Goal: Navigation & Orientation: Find specific page/section

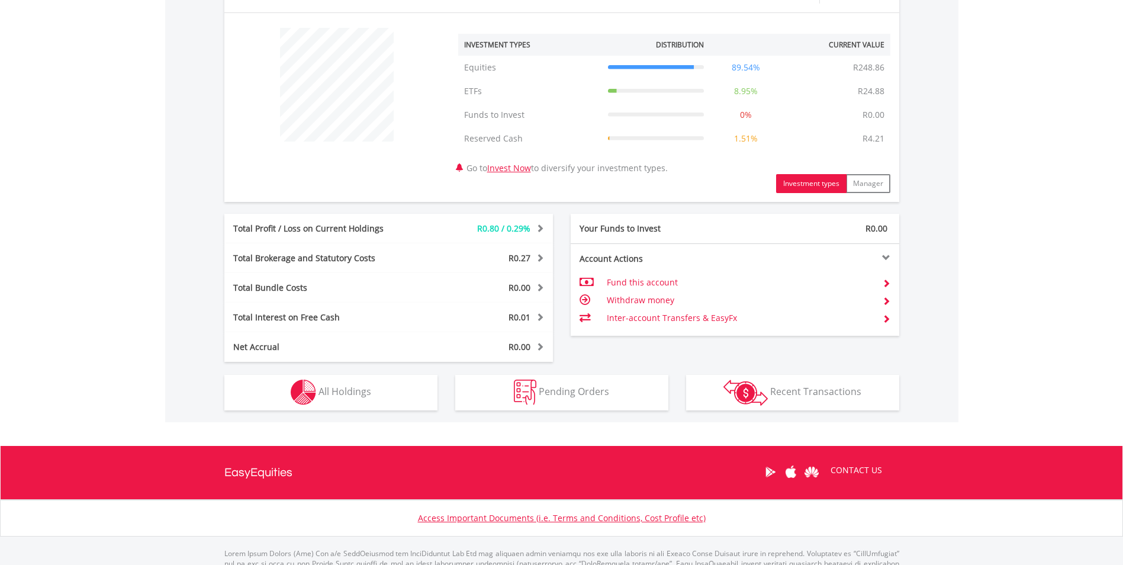
scroll to position [474, 0]
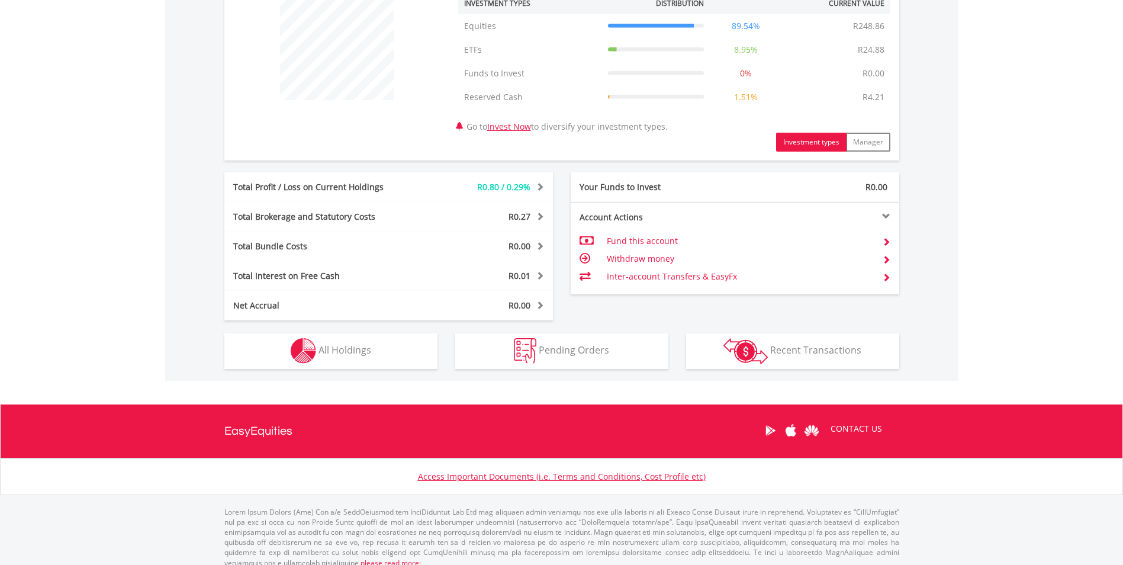
click at [885, 217] on div at bounding box center [817, 216] width 165 height 8
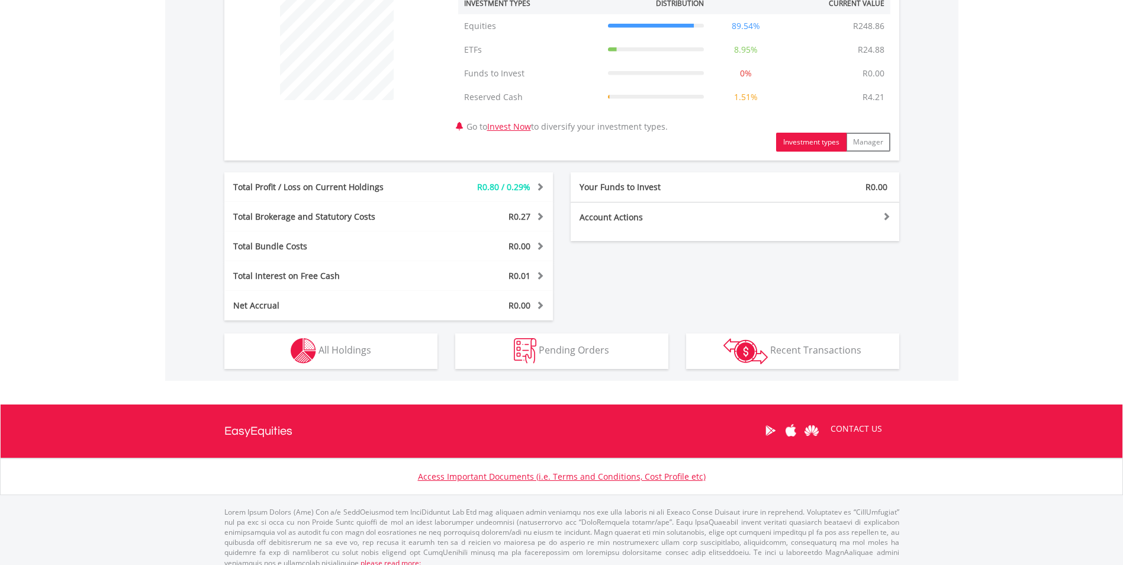
click at [885, 217] on div at bounding box center [817, 216] width 165 height 8
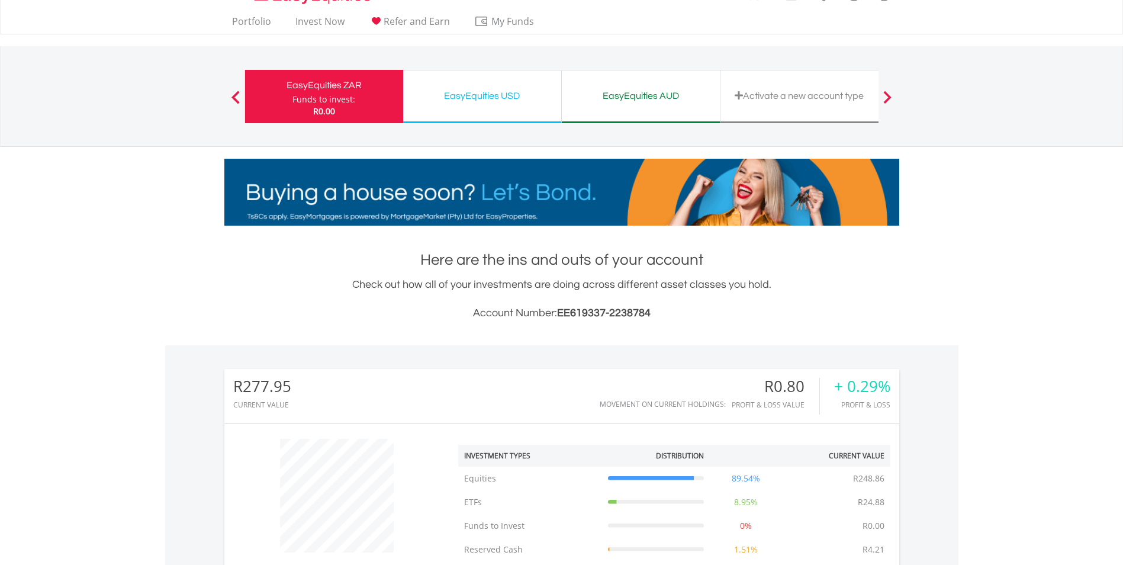
scroll to position [0, 0]
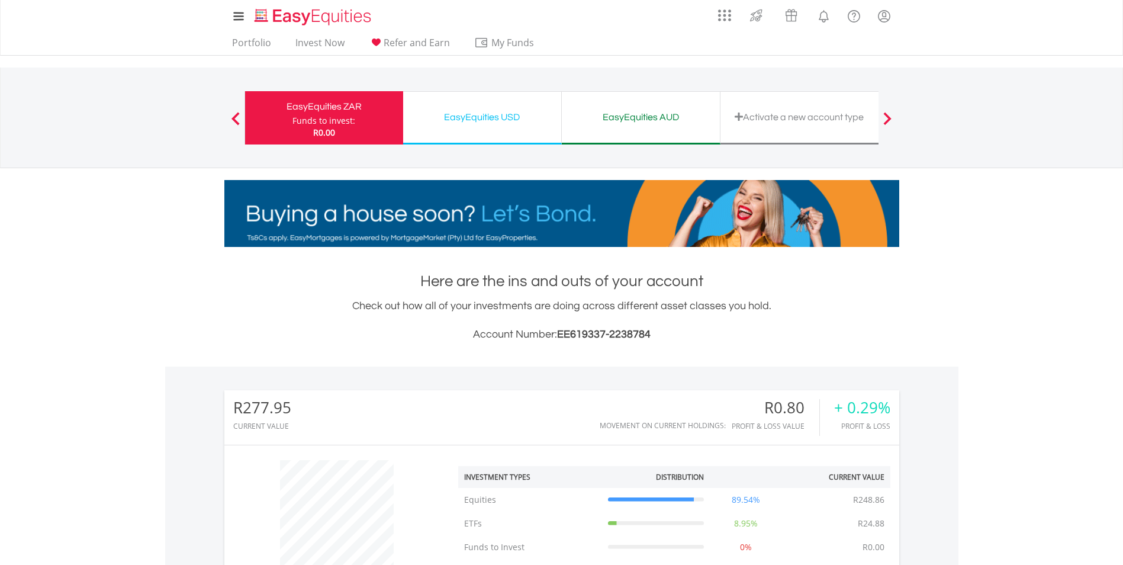
click at [487, 121] on div "EasyEquities USD" at bounding box center [482, 117] width 144 height 17
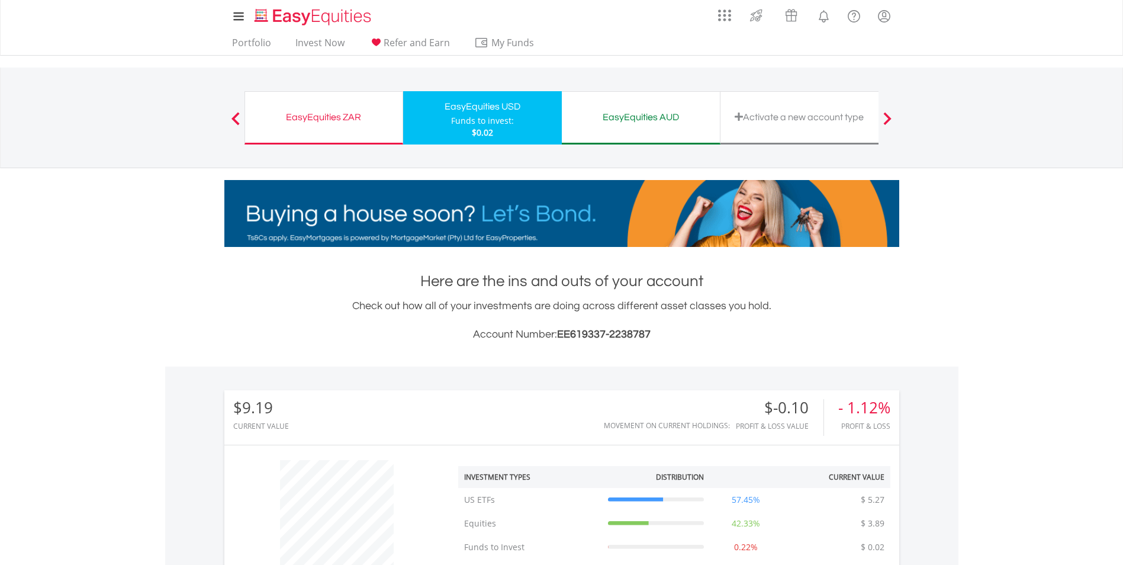
click at [275, 41] on ul "Portfolio Invest Now Refer and Earn My Funds Fund your accounts Withdraw Money …" at bounding box center [386, 44] width 325 height 23
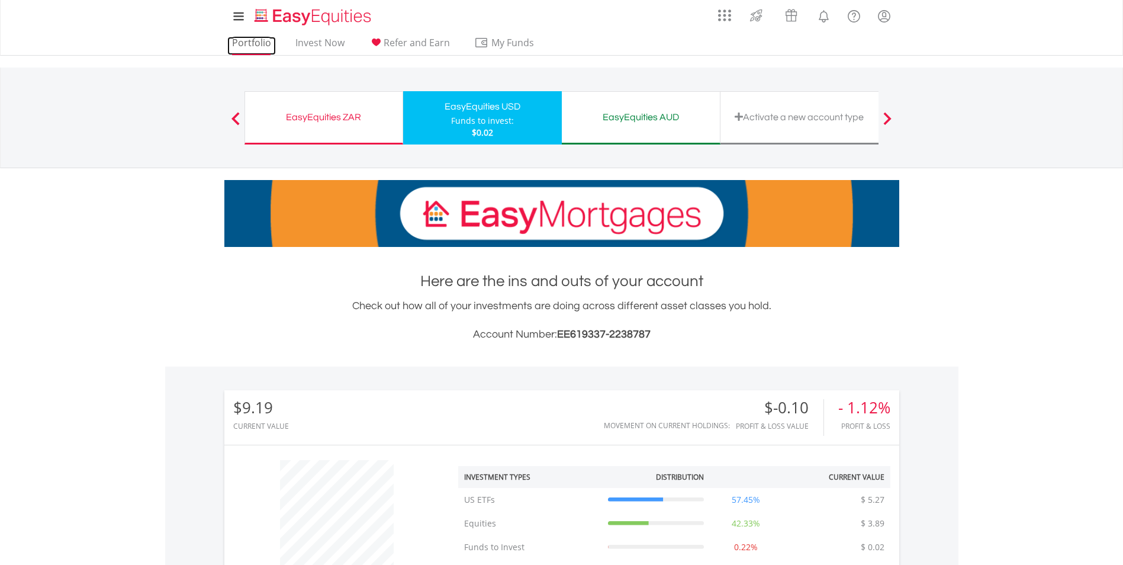
click at [253, 38] on link "Portfolio" at bounding box center [251, 46] width 49 height 18
